Goal: Communication & Community: Answer question/provide support

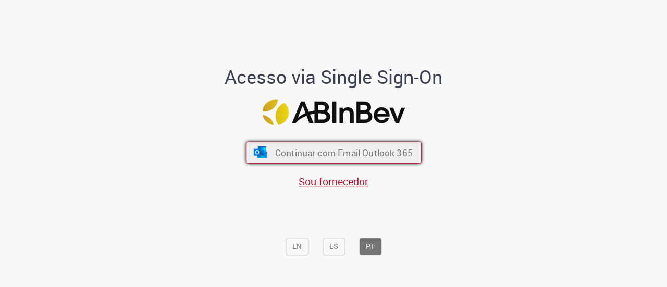
click at [321, 152] on span "Continuar com Email Outlook 365" at bounding box center [344, 153] width 138 height 12
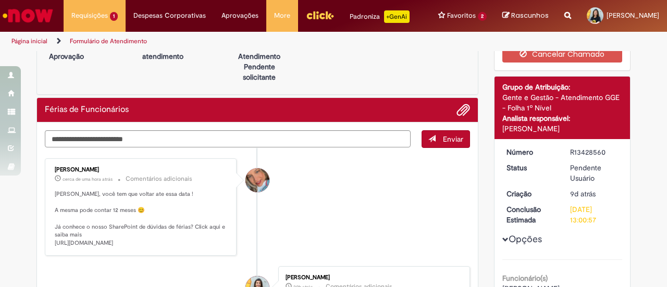
scroll to position [52, 0]
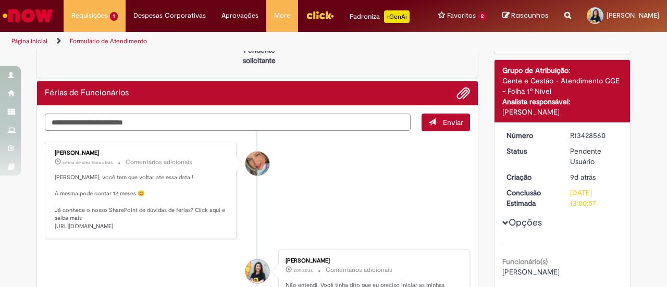
drag, startPoint x: 188, startPoint y: 243, endPoint x: 42, endPoint y: 236, distance: 146.7
click at [45, 236] on div "Jacqueline Andrade Galani cerca de uma hora atrás cerca de uma hora atrás Comen…" at bounding box center [141, 190] width 192 height 97
click at [156, 129] on textarea "Digite sua mensagem aqui..." at bounding box center [228, 122] width 366 height 17
click at [234, 127] on textarea "Digite sua mensagem aqui..." at bounding box center [228, 122] width 366 height 17
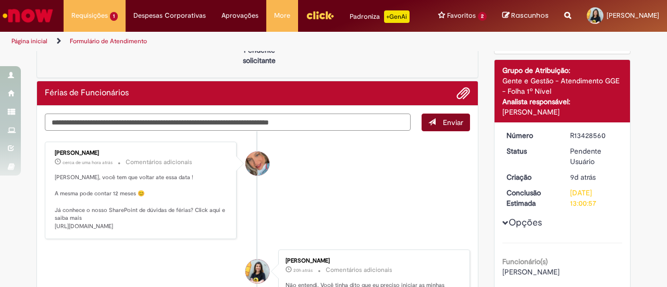
type textarea "**********"
click at [456, 127] on span "Enviar" at bounding box center [453, 122] width 20 height 9
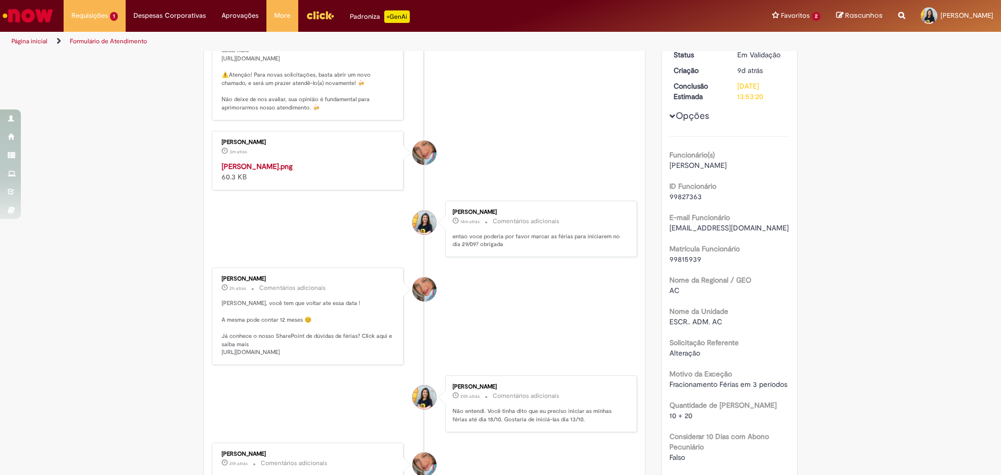
scroll to position [261, 0]
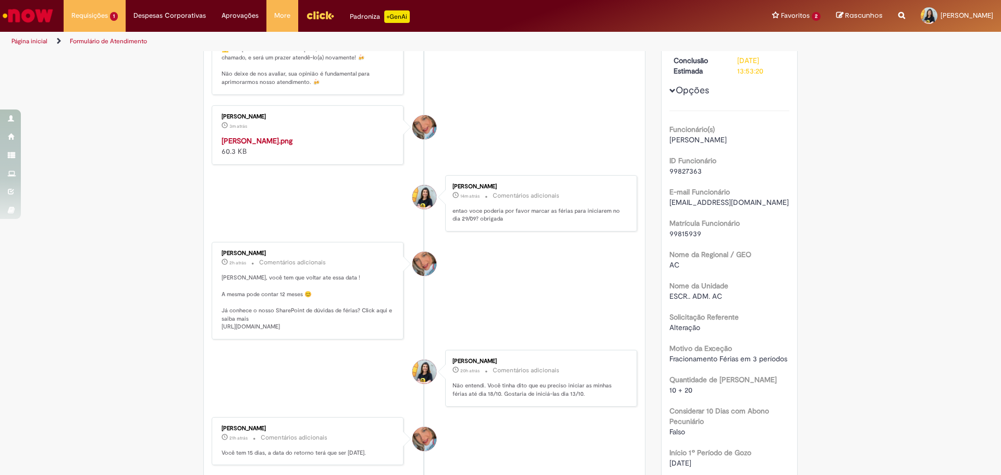
click at [284, 136] on img "Histórico de tíquete" at bounding box center [309, 136] width 174 height 0
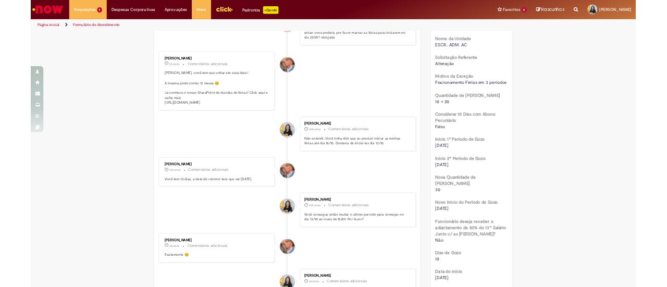
scroll to position [0, 0]
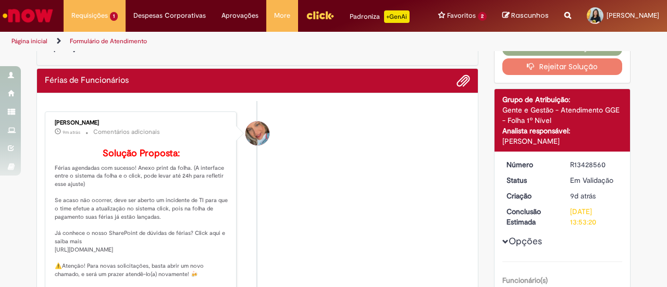
scroll to position [104, 0]
